Goal: Information Seeking & Learning: Learn about a topic

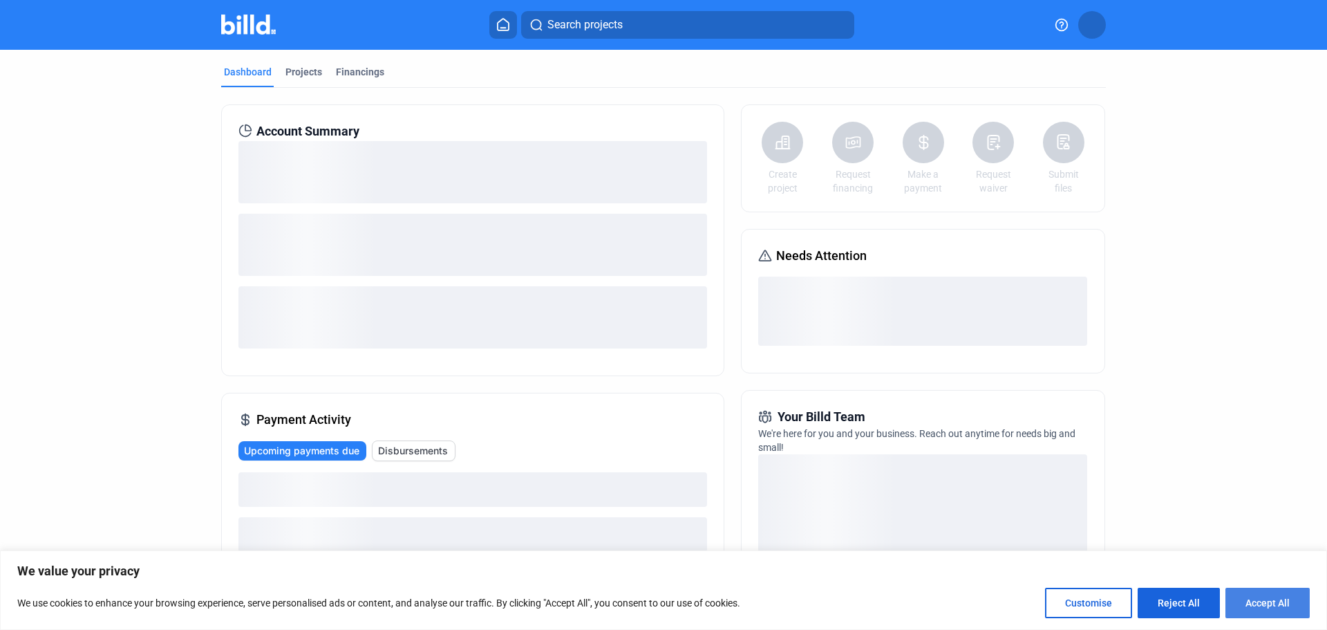
click at [1260, 600] on button "Accept All" at bounding box center [1267, 602] width 84 height 30
checkbox input "true"
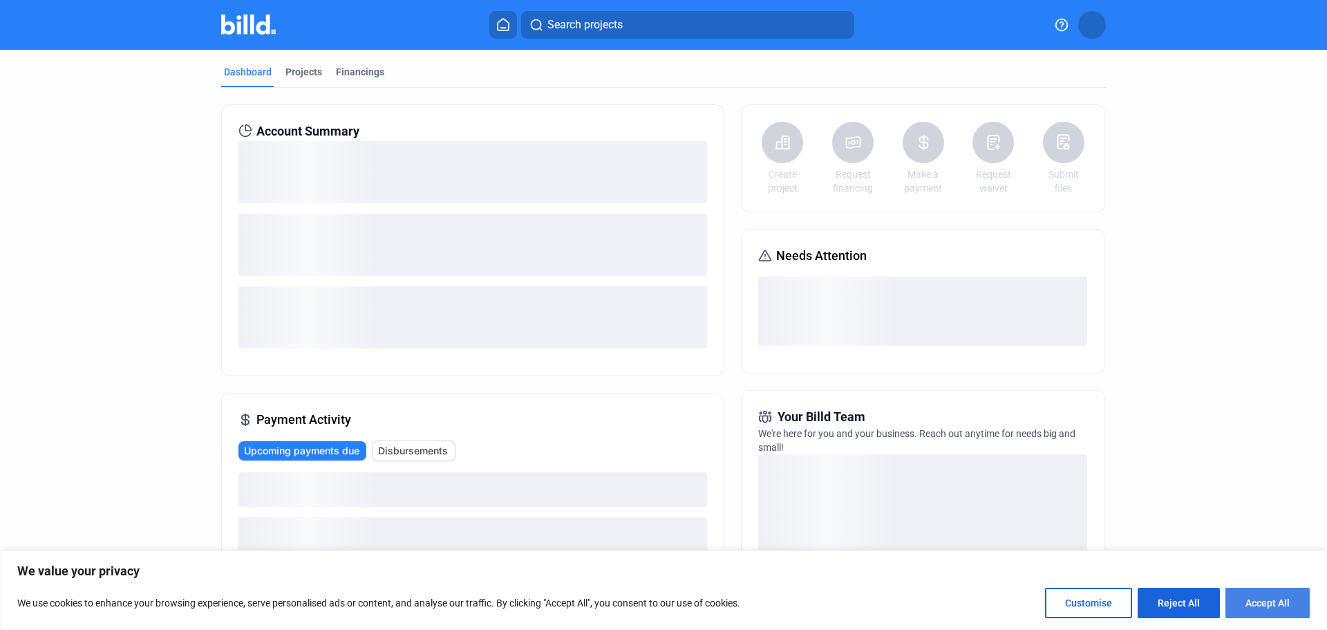
checkbox input "true"
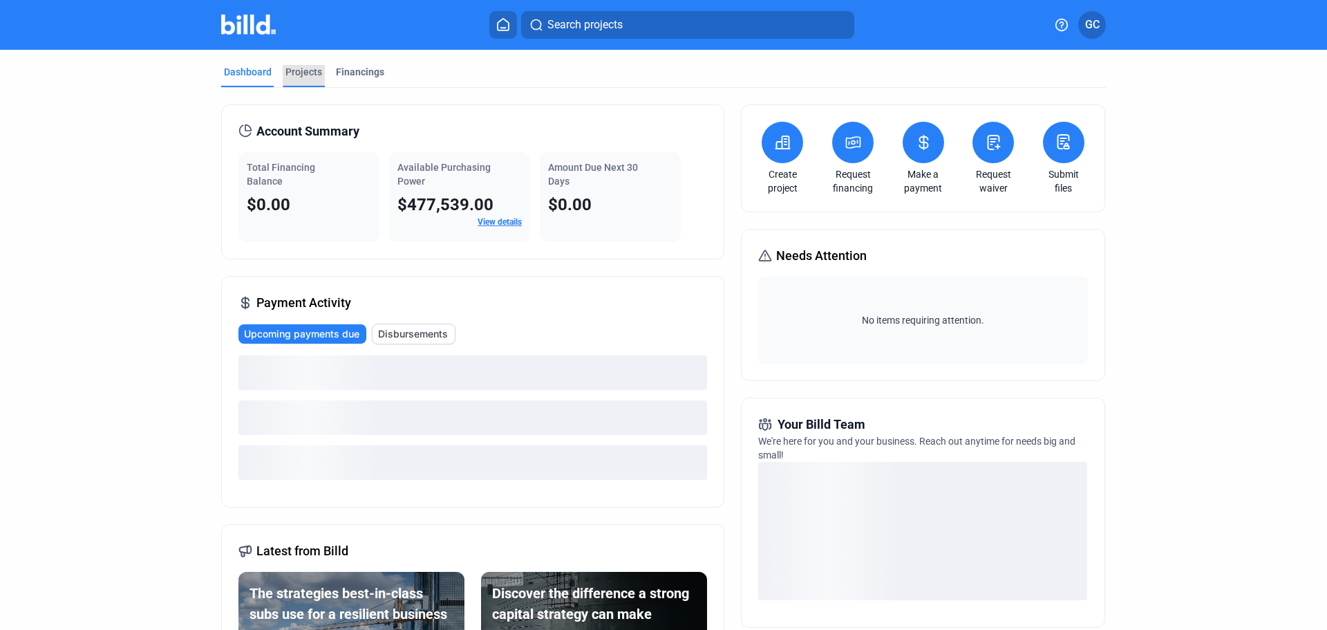
click at [288, 75] on div "Projects" at bounding box center [303, 72] width 37 height 14
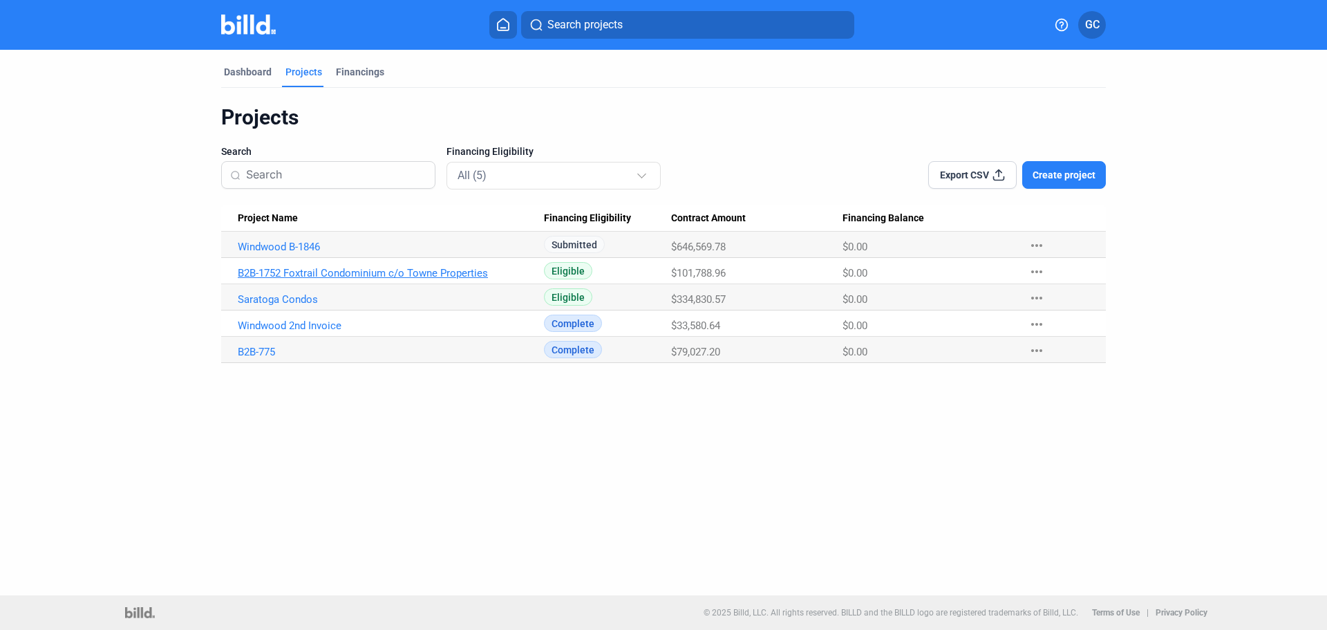
click at [366, 276] on link "B2B-1752 Foxtrail Condominium c/o Towne Properties" at bounding box center [391, 273] width 306 height 12
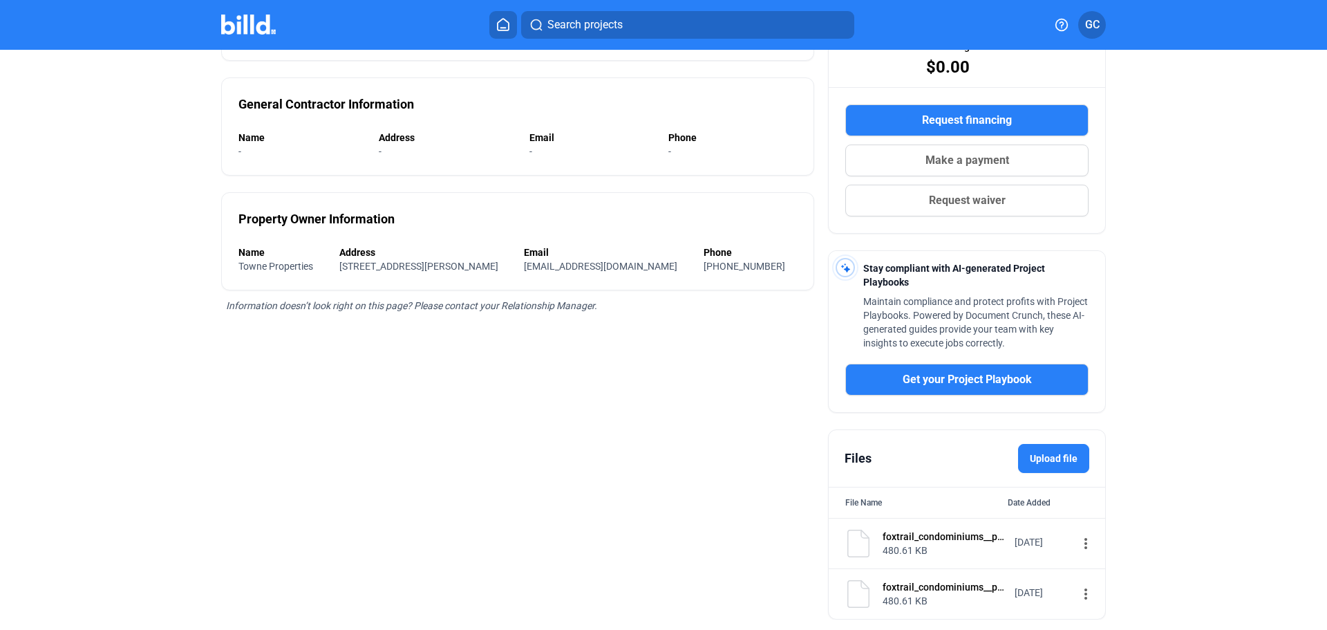
scroll to position [243, 0]
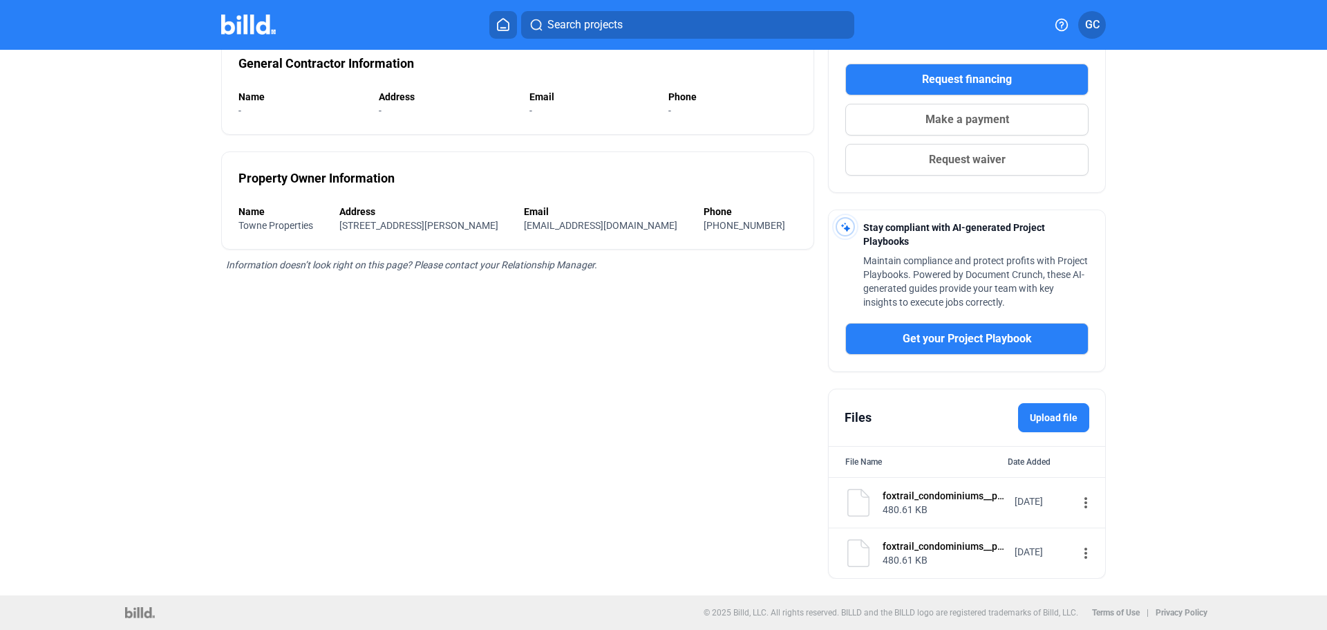
click at [943, 502] on div "480.61 KB" at bounding box center [943, 509] width 123 height 14
click at [1077, 502] on mat-icon "more_vert" at bounding box center [1085, 502] width 17 height 17
click at [1086, 529] on span "View" at bounding box center [1089, 526] width 20 height 10
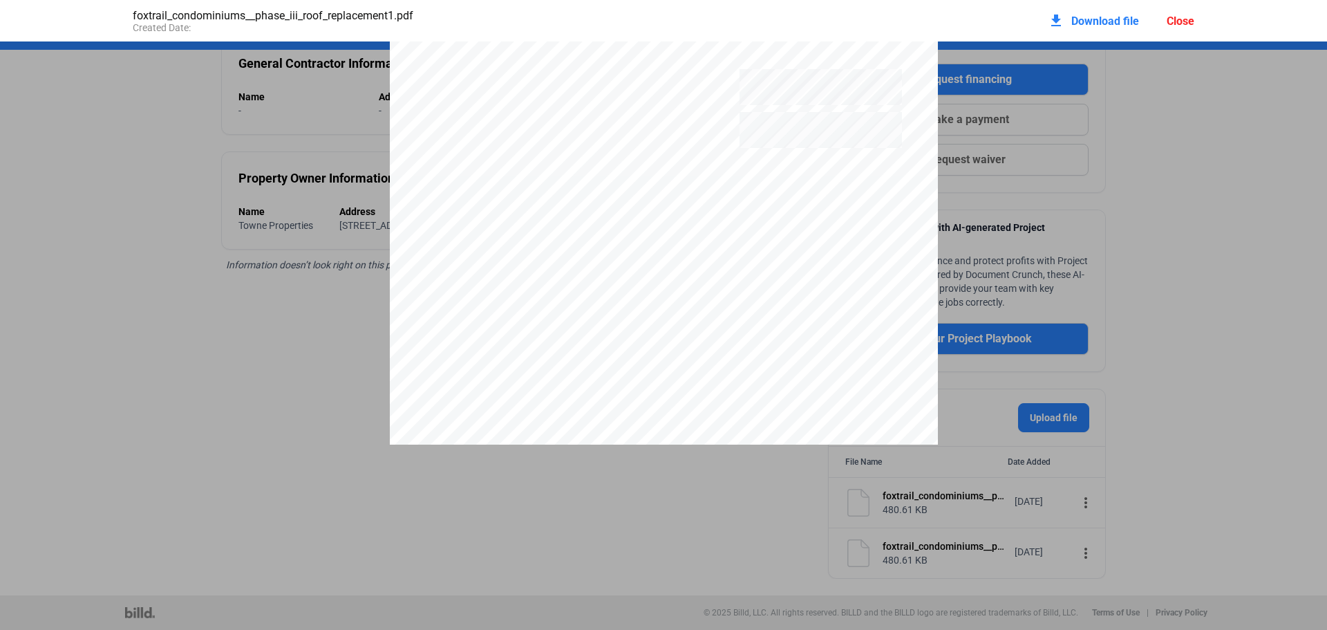
scroll to position [2633, 0]
click at [1121, 481] on pdf-viewer "W [PERSON_NAME] Roo ﬁ ng & Construction Solutions - Commer cial/Multi-F amily C…" at bounding box center [663, 293] width 1327 height 504
click at [1073, 548] on div "foxtrail_condominiums__phase_iii_roof_replacement1.pdf Created Date: download D…" at bounding box center [663, 315] width 1327 height 630
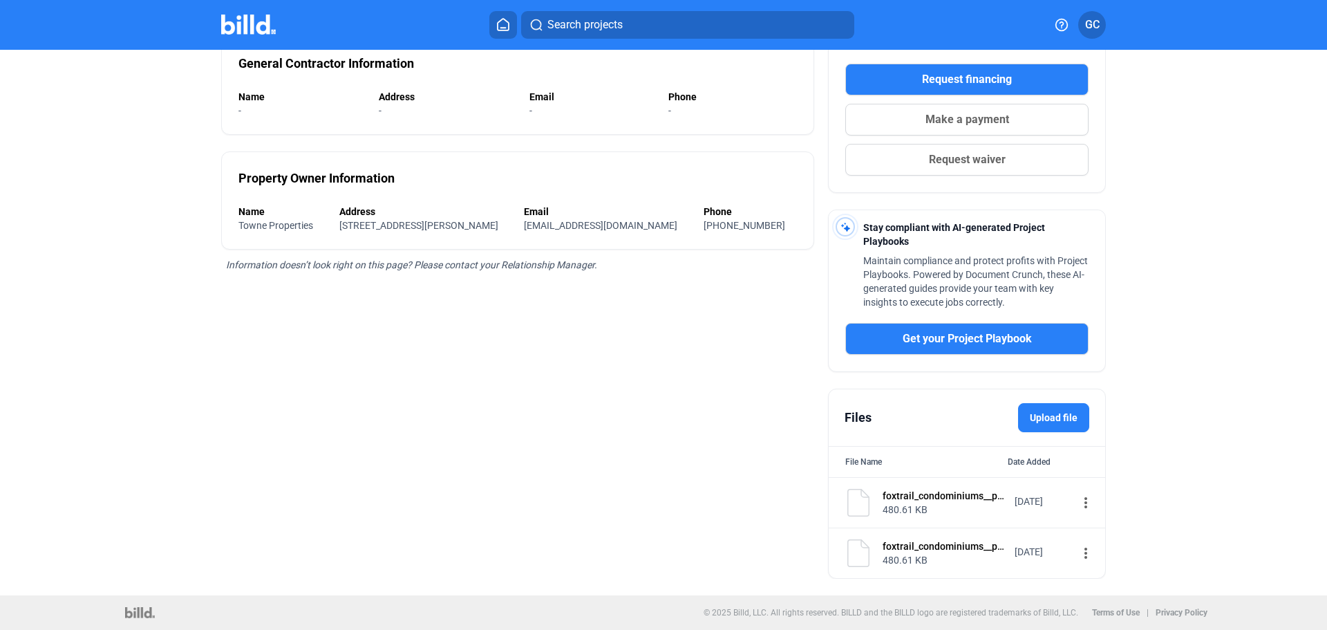
click at [1077, 547] on mat-icon "more_vert" at bounding box center [1085, 553] width 17 height 17
click at [1088, 573] on span "View" at bounding box center [1089, 577] width 20 height 10
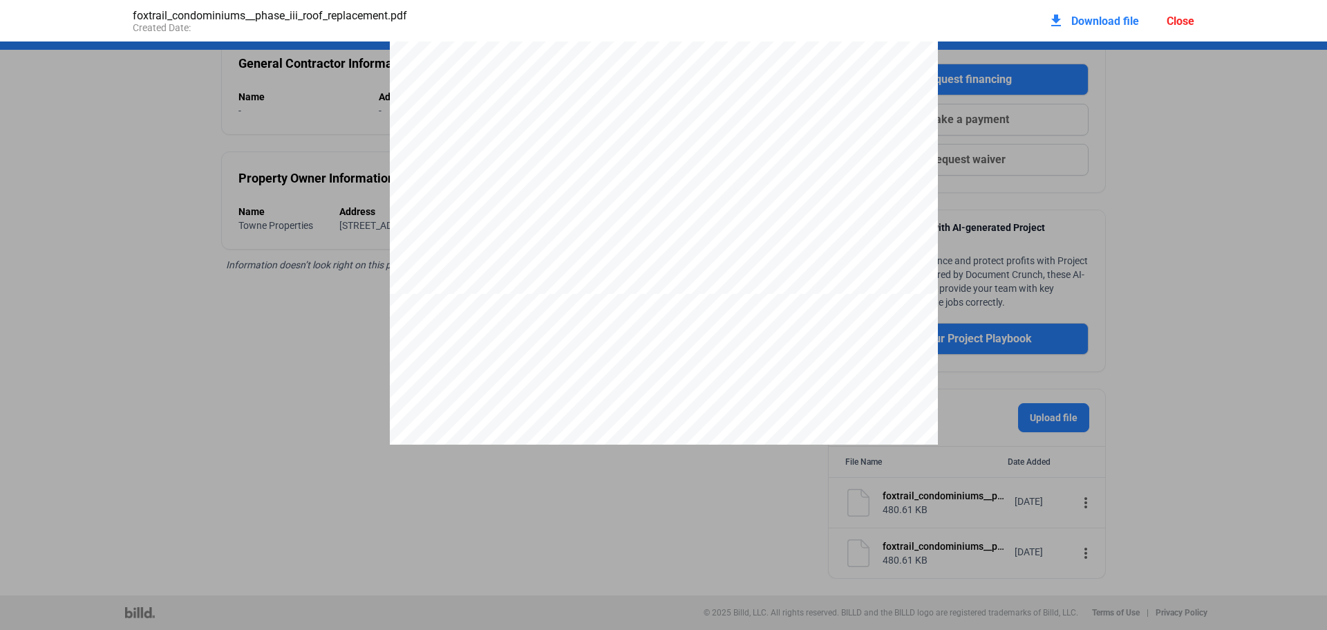
scroll to position [2043, 0]
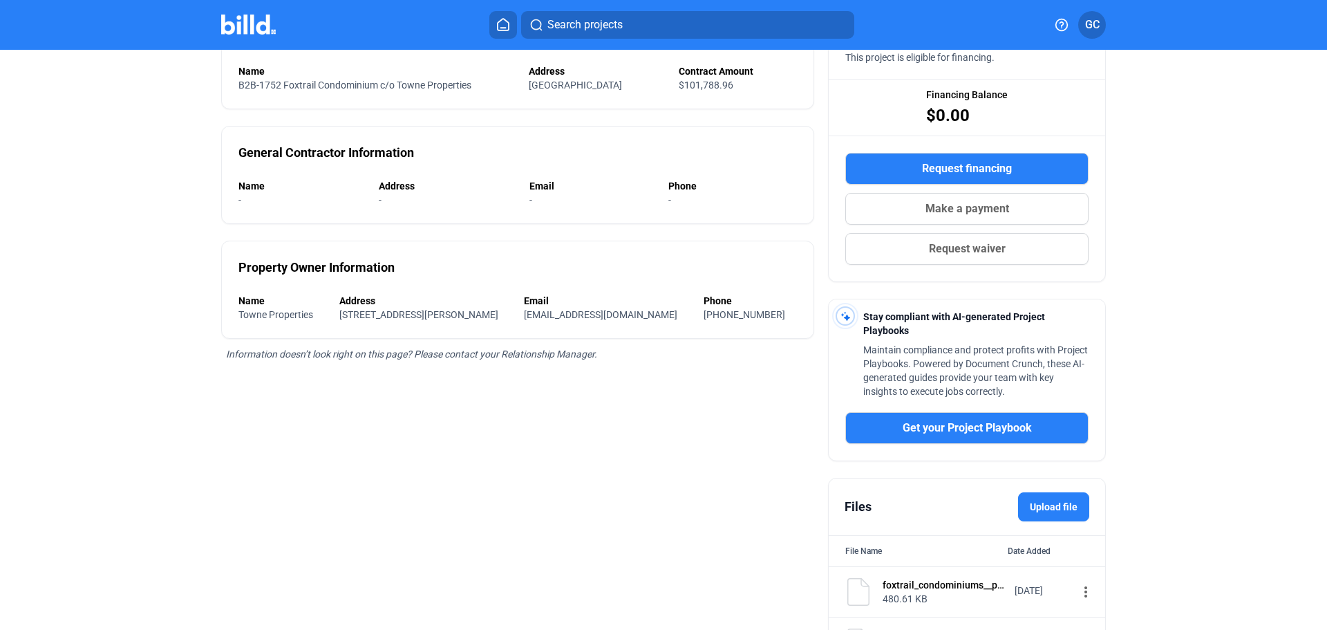
scroll to position [0, 0]
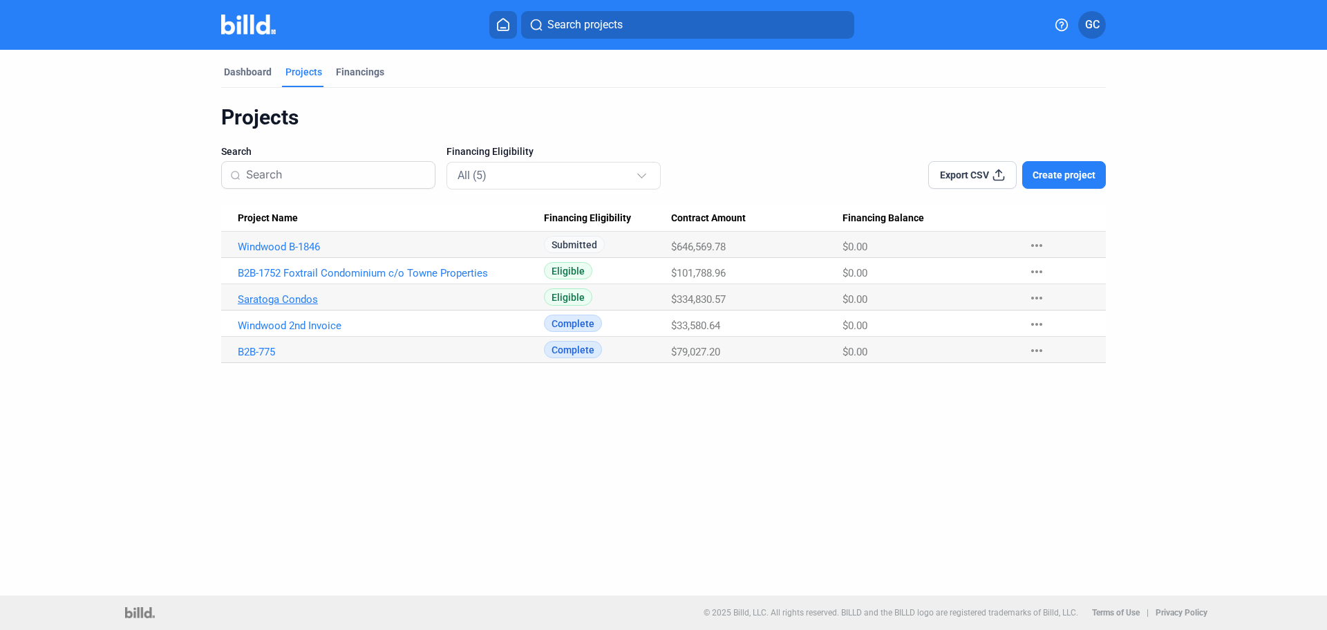
click at [278, 304] on link "Saratoga Condos" at bounding box center [391, 299] width 306 height 12
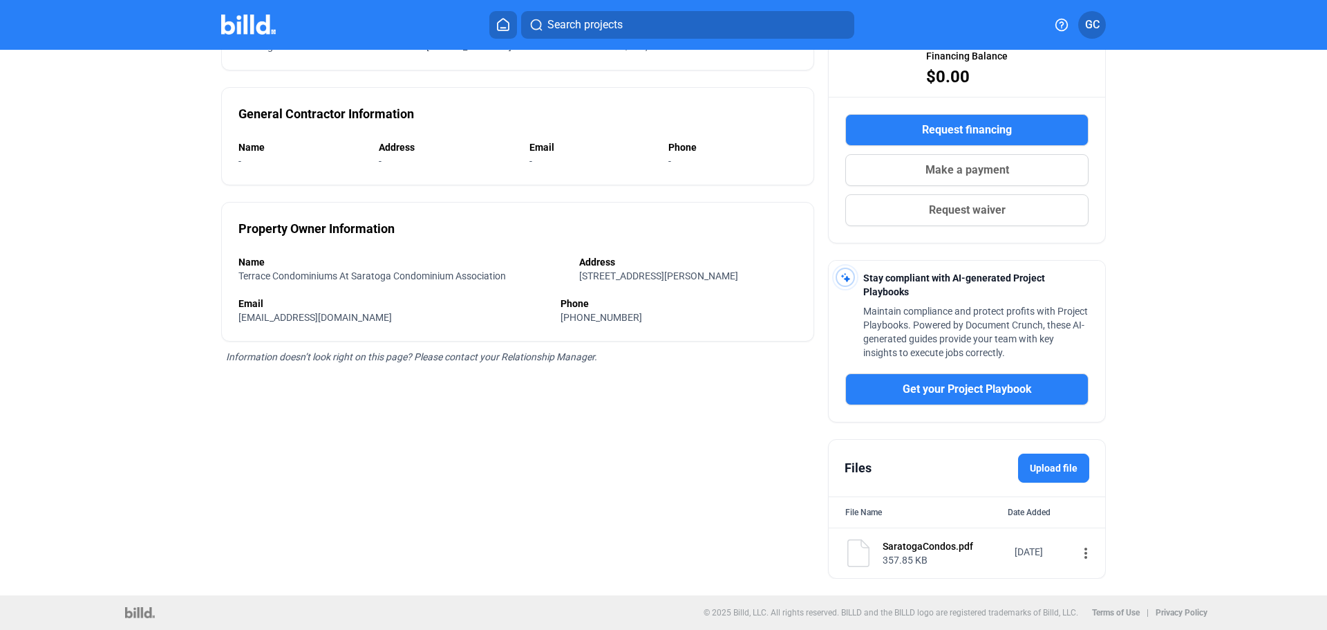
scroll to position [192, 0]
click at [1077, 553] on mat-icon "more_vert" at bounding box center [1085, 553] width 17 height 17
click at [1083, 577] on span "View" at bounding box center [1089, 577] width 20 height 10
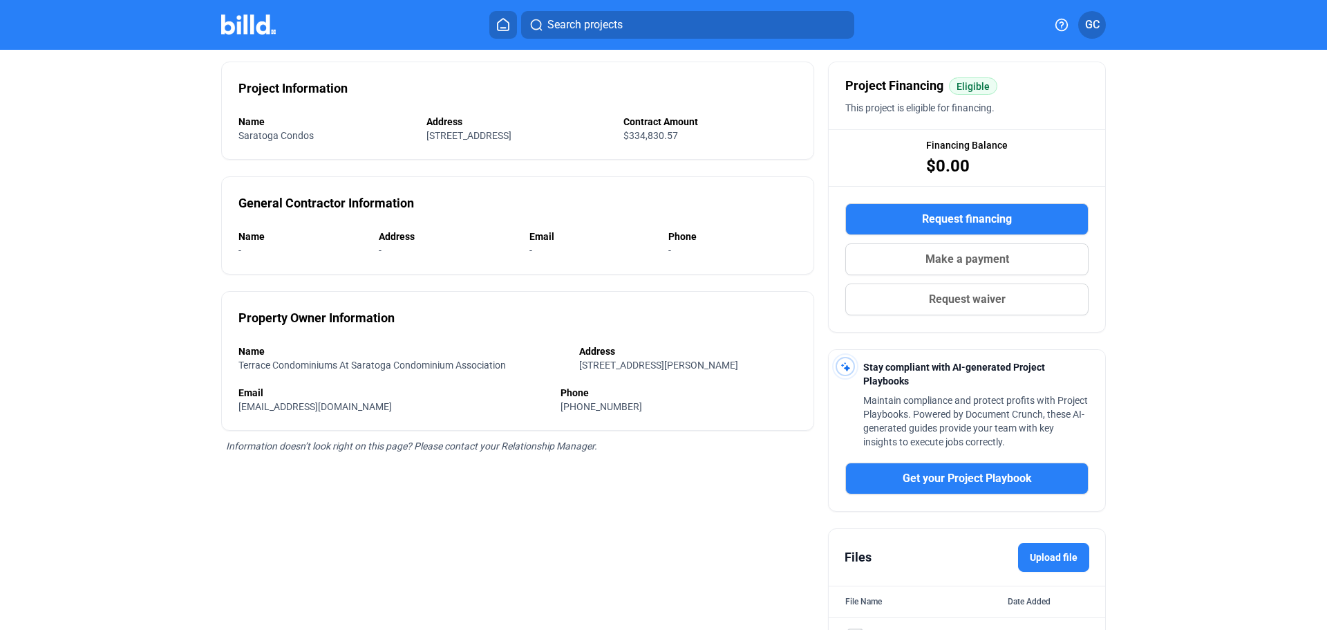
scroll to position [0, 0]
